Goal: Task Accomplishment & Management: Complete application form

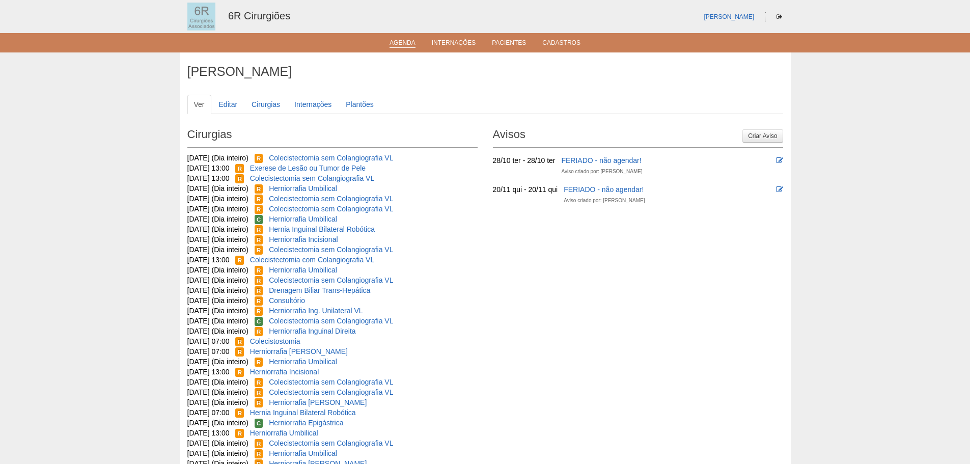
click at [405, 45] on link "Agenda" at bounding box center [403, 43] width 26 height 9
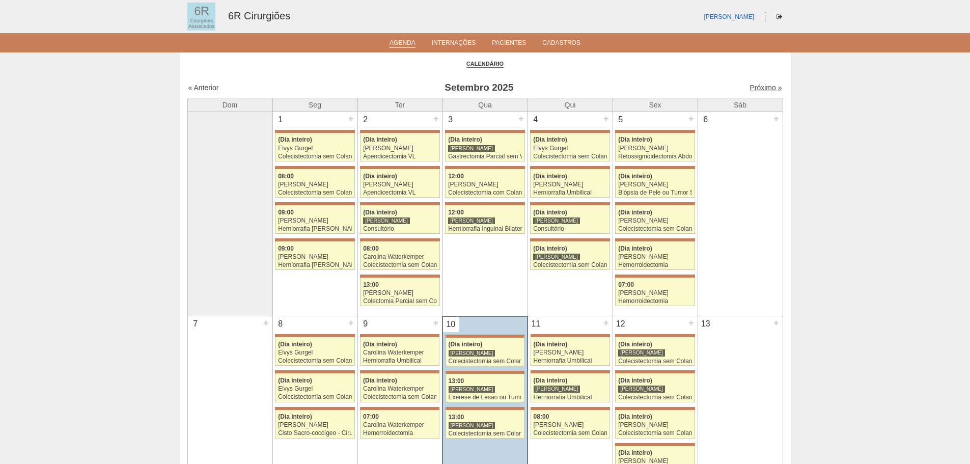
click at [759, 89] on link "Próximo »" at bounding box center [766, 88] width 32 height 8
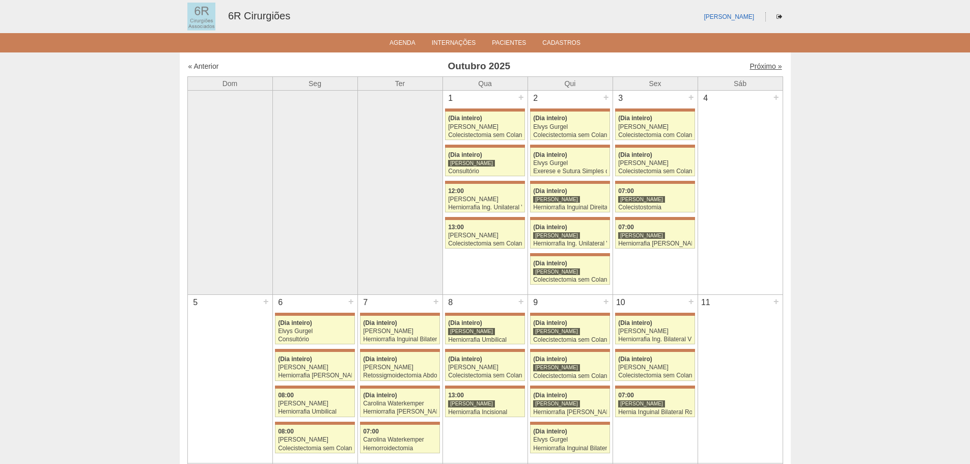
click at [759, 68] on link "Próximo »" at bounding box center [766, 66] width 32 height 8
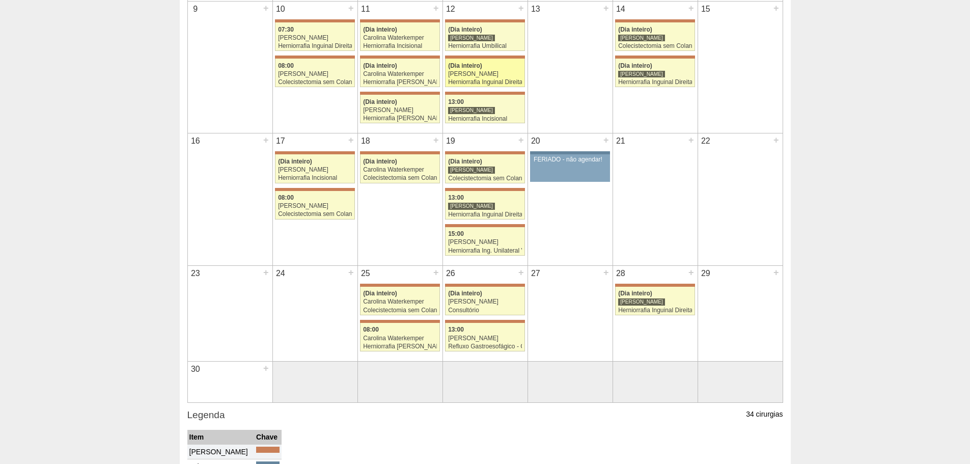
scroll to position [357, 0]
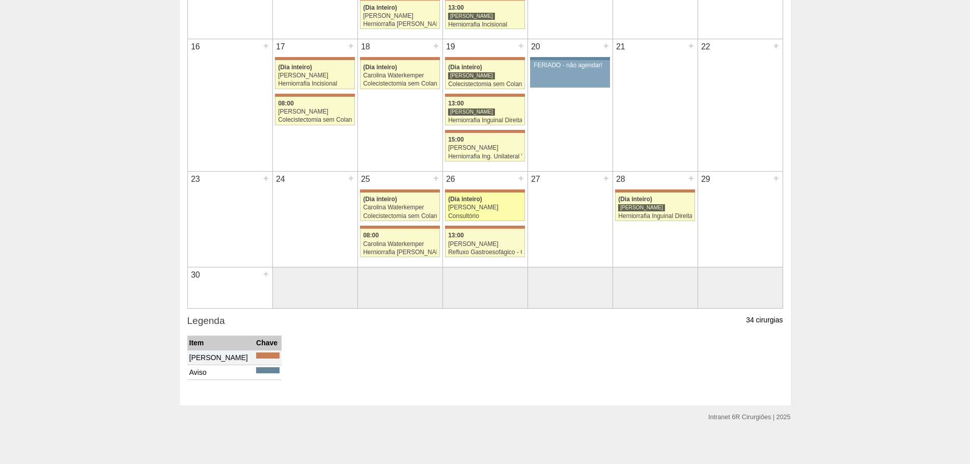
click at [471, 208] on div "[PERSON_NAME]" at bounding box center [485, 207] width 74 height 7
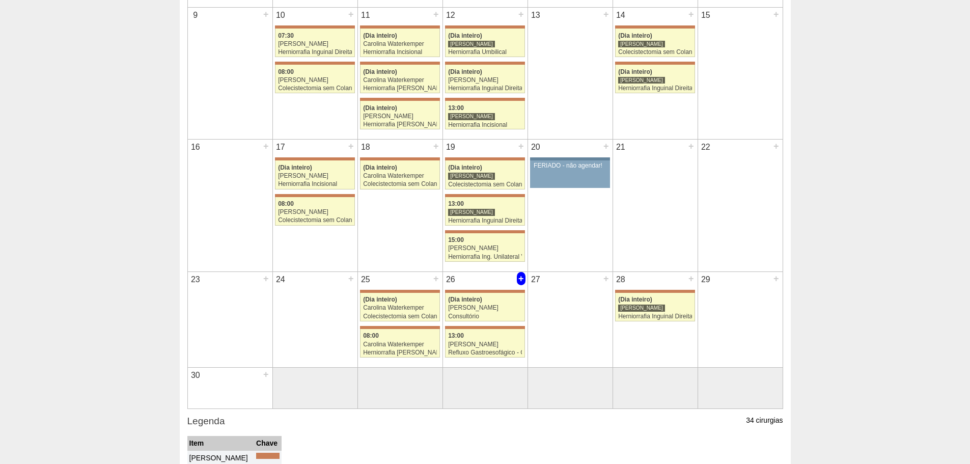
scroll to position [255, 0]
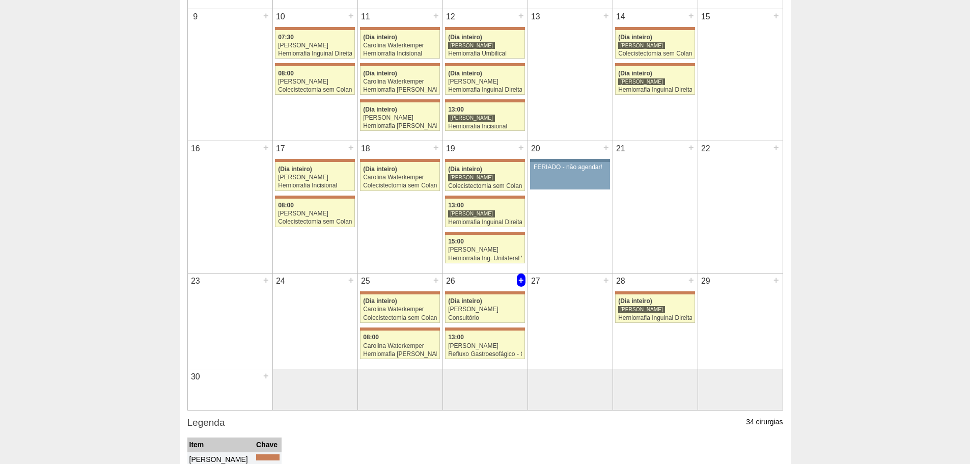
click at [520, 281] on div "+" at bounding box center [521, 280] width 9 height 13
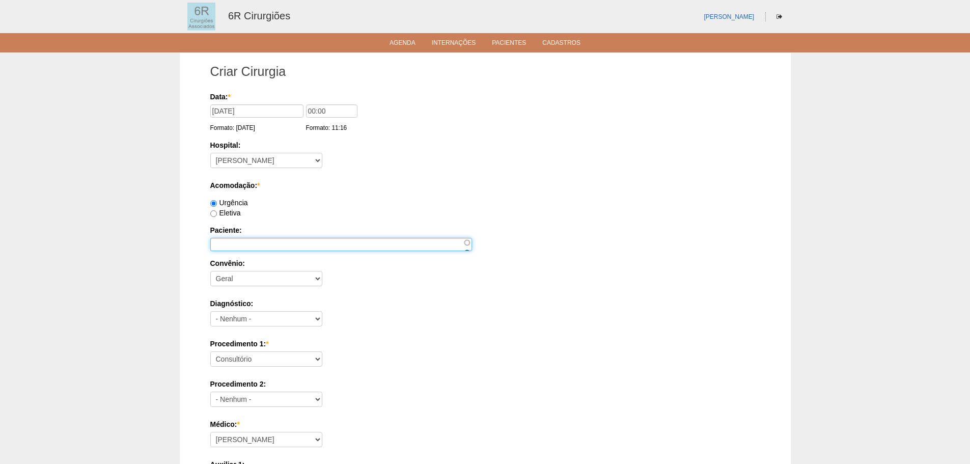
click at [246, 242] on input "Paciente:" at bounding box center [341, 244] width 262 height 13
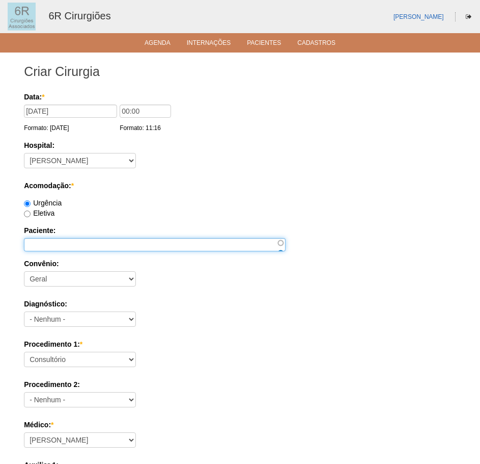
click at [64, 241] on input "Paciente:" at bounding box center [155, 244] width 262 height 13
type input "SOLANGE MIGLIANI"
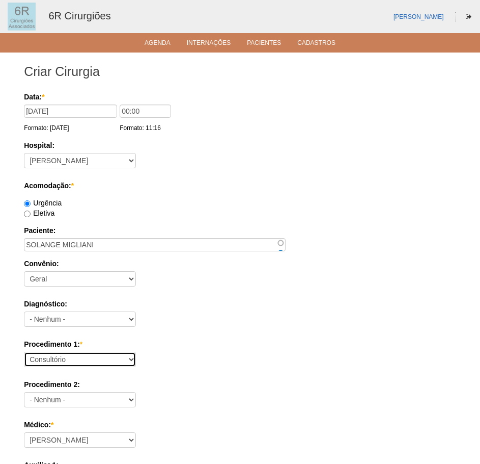
click at [65, 358] on select "Consultório Abscesso Hepático - Drenagem Abscesso perianal Amputação Abdômino P…" at bounding box center [80, 358] width 112 height 15
select select "66621"
click at [24, 351] on select "Consultório Abscesso Hepático - Drenagem Abscesso perianal Amputação Abdômino P…" at bounding box center [80, 358] width 112 height 15
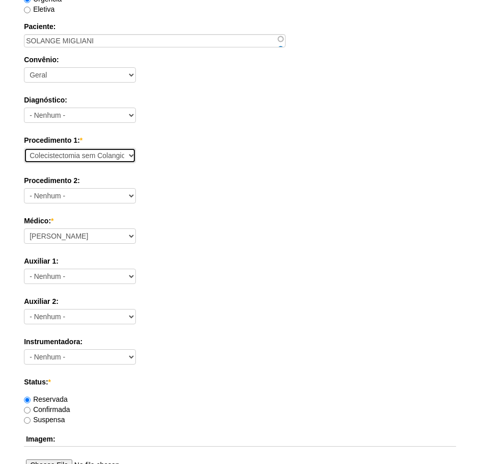
scroll to position [357, 0]
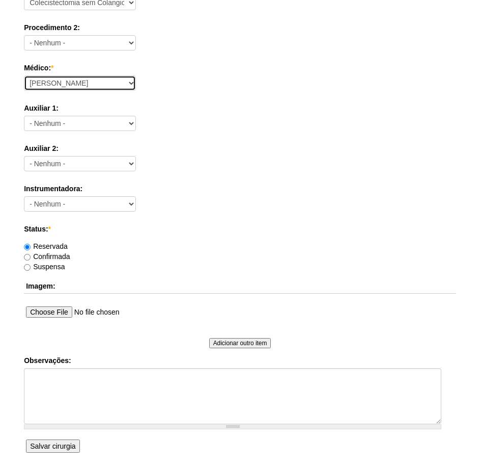
click at [61, 87] on select "[PERSON_NAME] Bariatricas [PERSON_NAME] [PERSON_NAME] [PERSON_NAME] [PERSON_NAM…" at bounding box center [80, 82] width 112 height 15
select select "76"
click at [24, 75] on select "[PERSON_NAME] Bariatricas [PERSON_NAME] [PERSON_NAME] [PERSON_NAME] [PERSON_NAM…" at bounding box center [80, 82] width 112 height 15
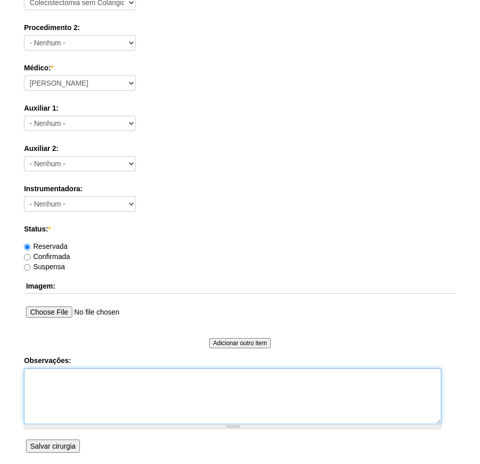
click at [62, 412] on textarea "Observações:" at bounding box center [233, 396] width 418 height 56
type textarea "COLECISTECTOMIA VLP - DR [PERSON_NAME]"
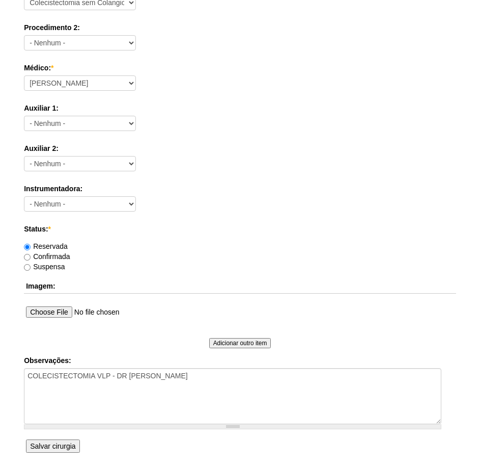
click at [71, 446] on input "Salvar cirurgia" at bounding box center [52, 445] width 53 height 13
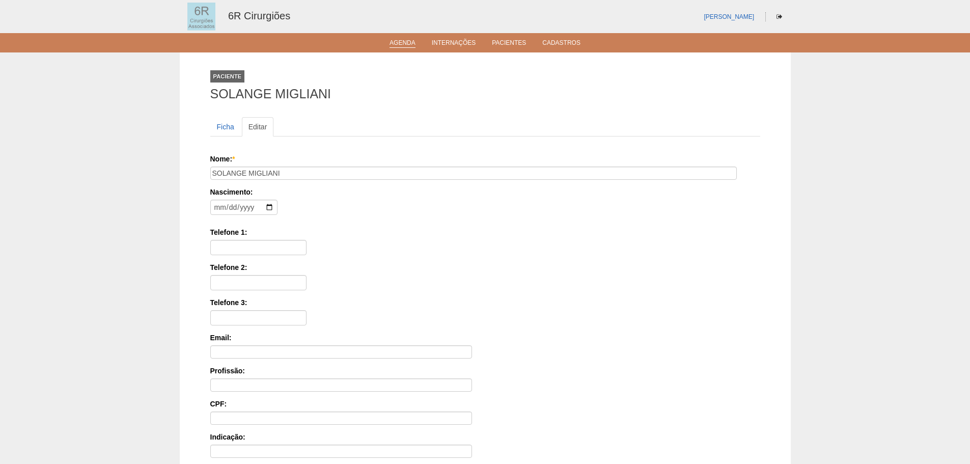
click at [396, 44] on link "Agenda" at bounding box center [403, 43] width 26 height 9
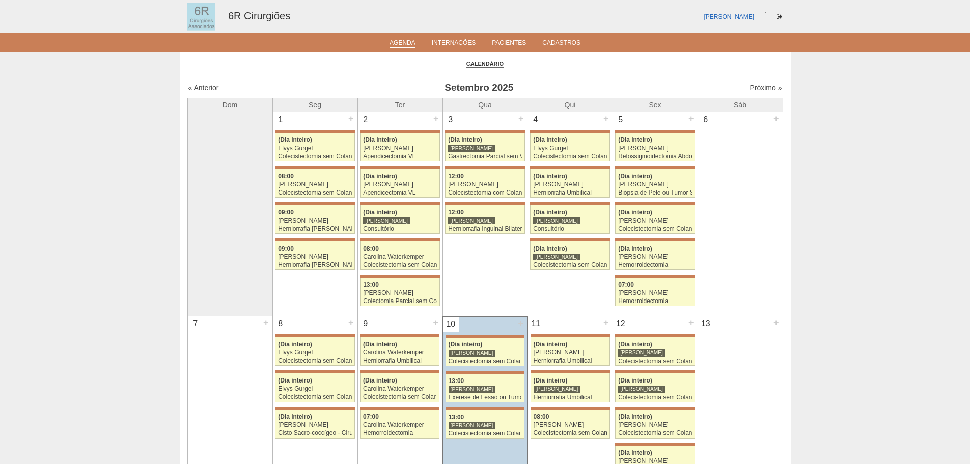
click at [763, 86] on link "Próximo »" at bounding box center [766, 88] width 32 height 8
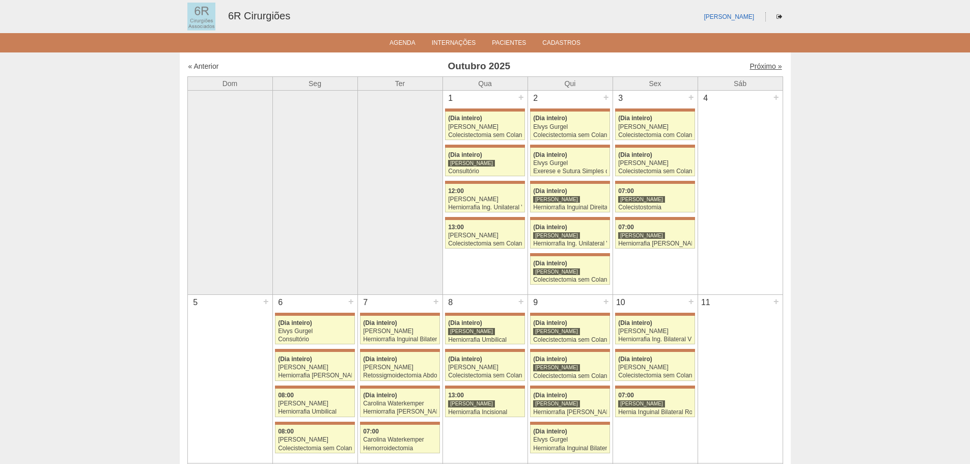
click at [756, 67] on link "Próximo »" at bounding box center [766, 66] width 32 height 8
